Goal: Find specific page/section: Find specific page/section

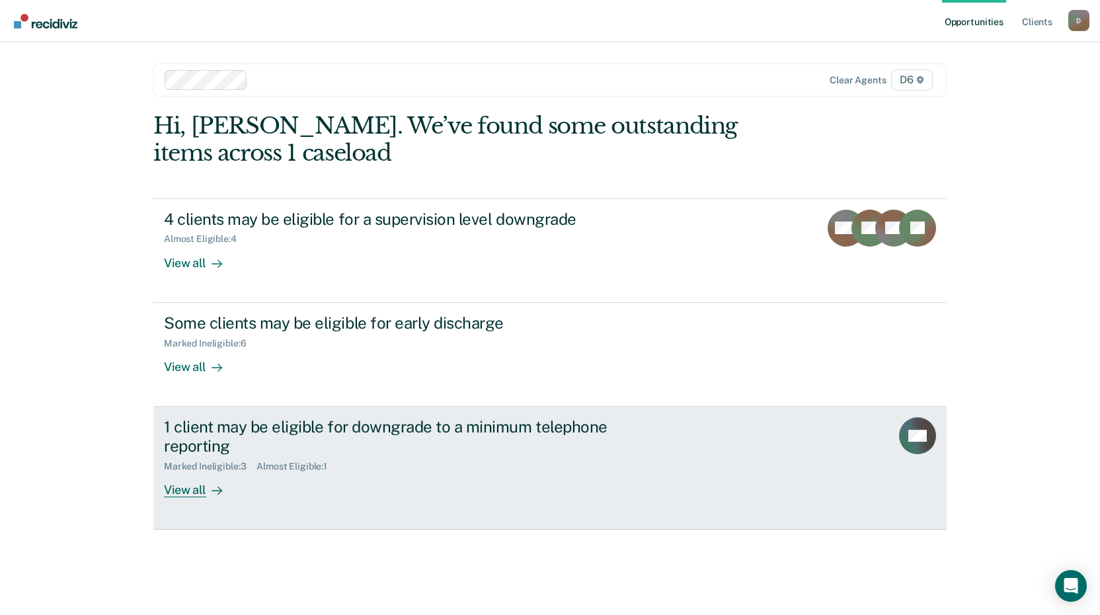
click at [194, 489] on div "View all" at bounding box center [201, 484] width 74 height 26
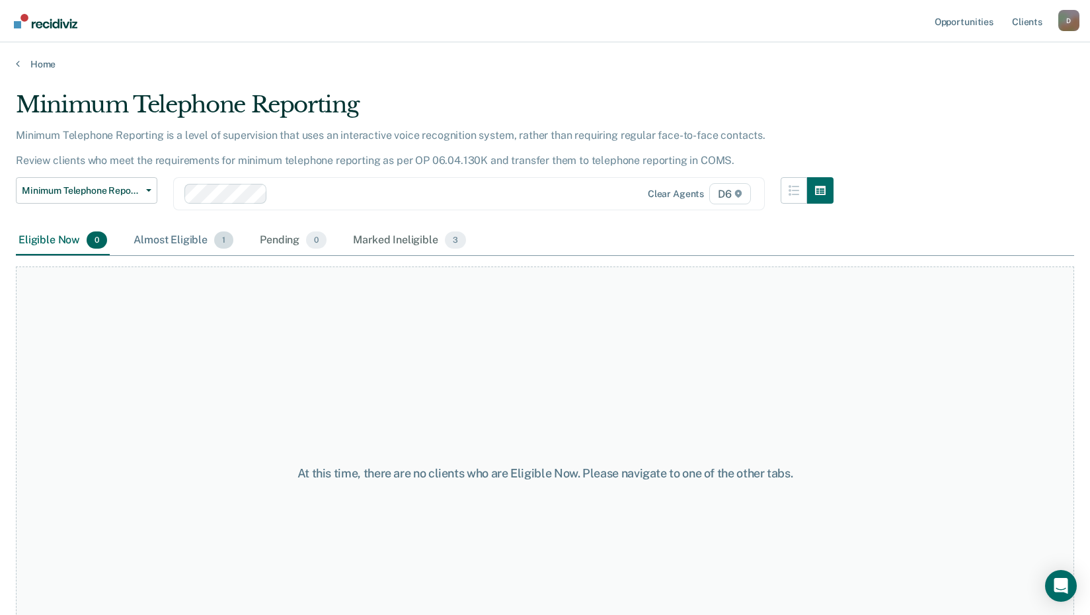
click at [169, 236] on div "Almost Eligible 1" at bounding box center [183, 240] width 105 height 29
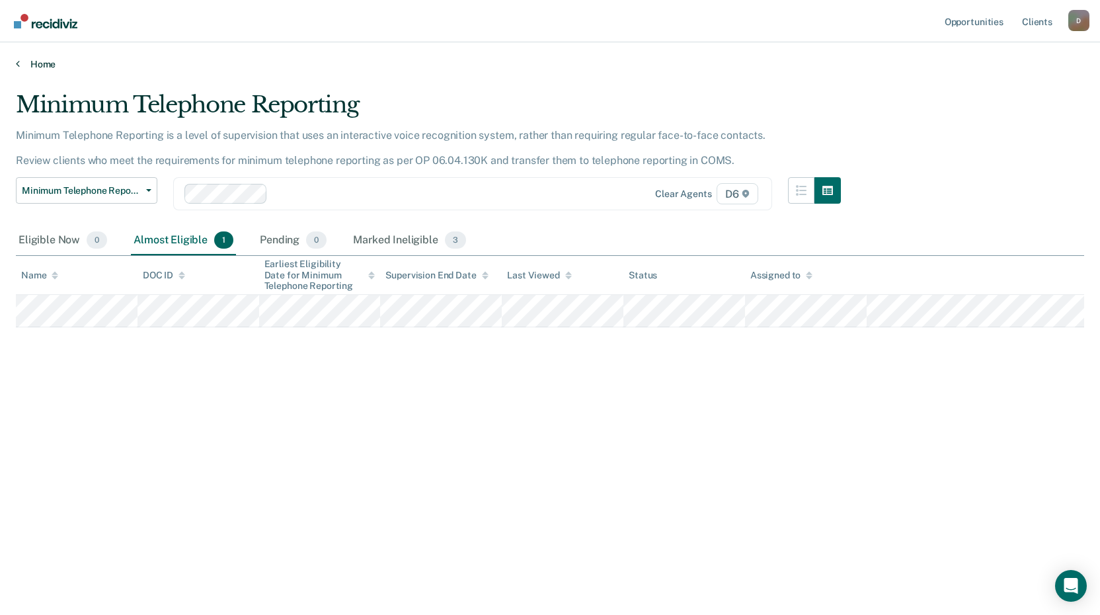
click at [43, 67] on link "Home" at bounding box center [550, 64] width 1068 height 12
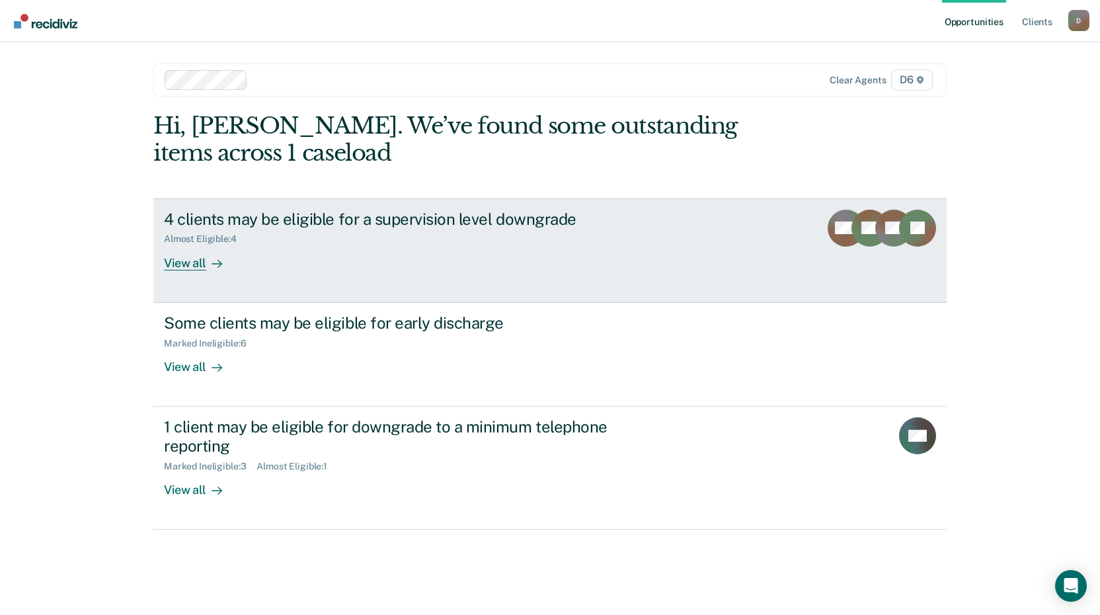
click at [189, 264] on div "View all" at bounding box center [201, 258] width 74 height 26
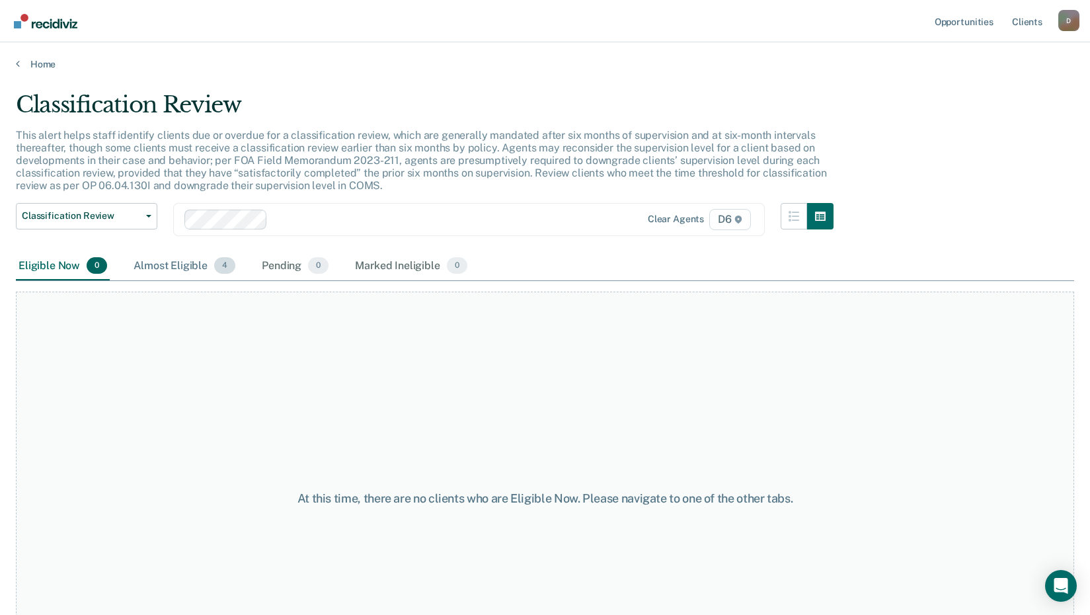
click at [182, 265] on div "Almost Eligible 4" at bounding box center [184, 266] width 107 height 29
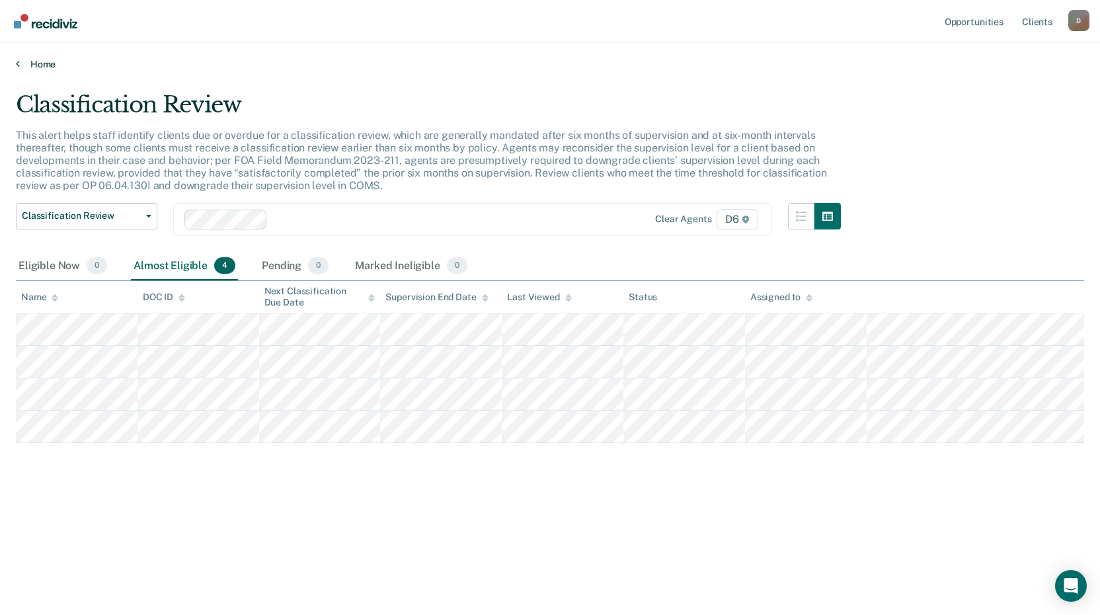
click at [34, 66] on link "Home" at bounding box center [550, 64] width 1068 height 12
